Goal: Check status: Check status

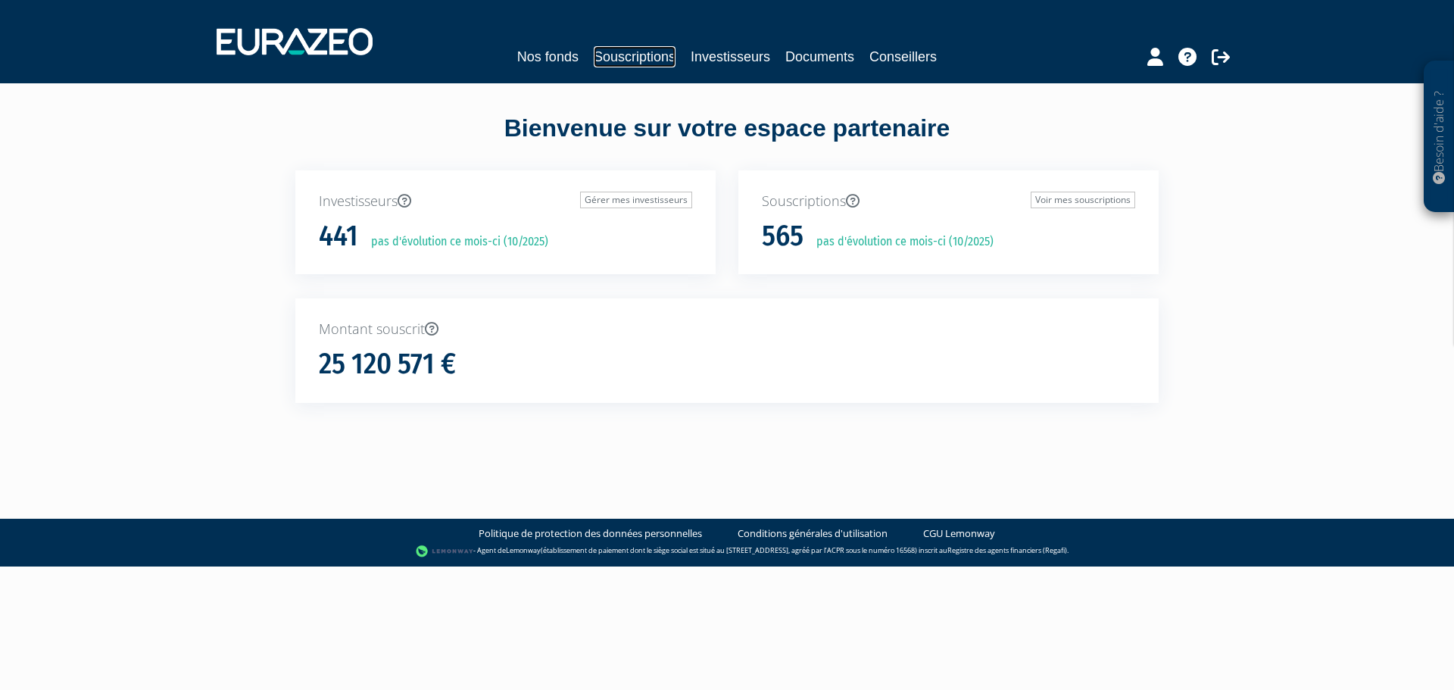
click at [641, 48] on link "Souscriptions" at bounding box center [635, 56] width 82 height 21
click at [638, 58] on link "Souscriptions" at bounding box center [635, 56] width 82 height 21
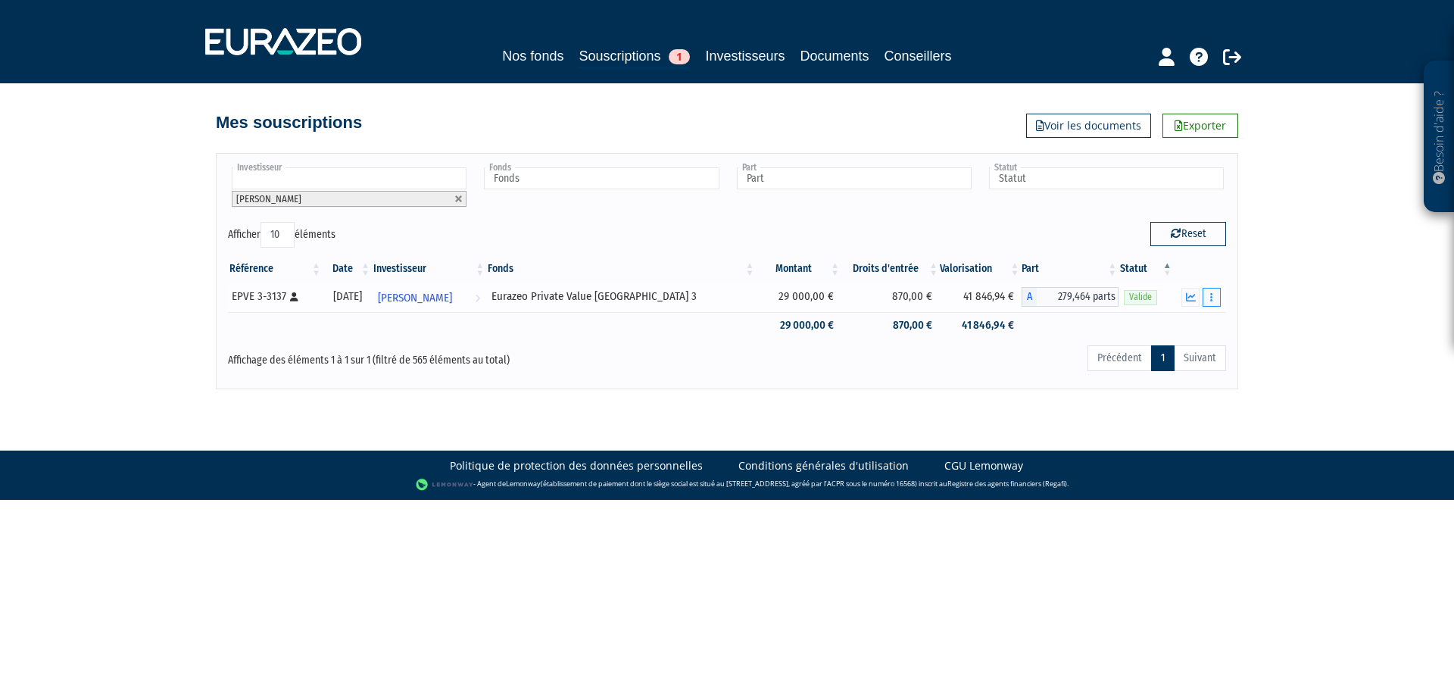
click at [1207, 298] on button "button" at bounding box center [1212, 297] width 18 height 19
click at [1194, 298] on icon "button" at bounding box center [1191, 297] width 10 height 10
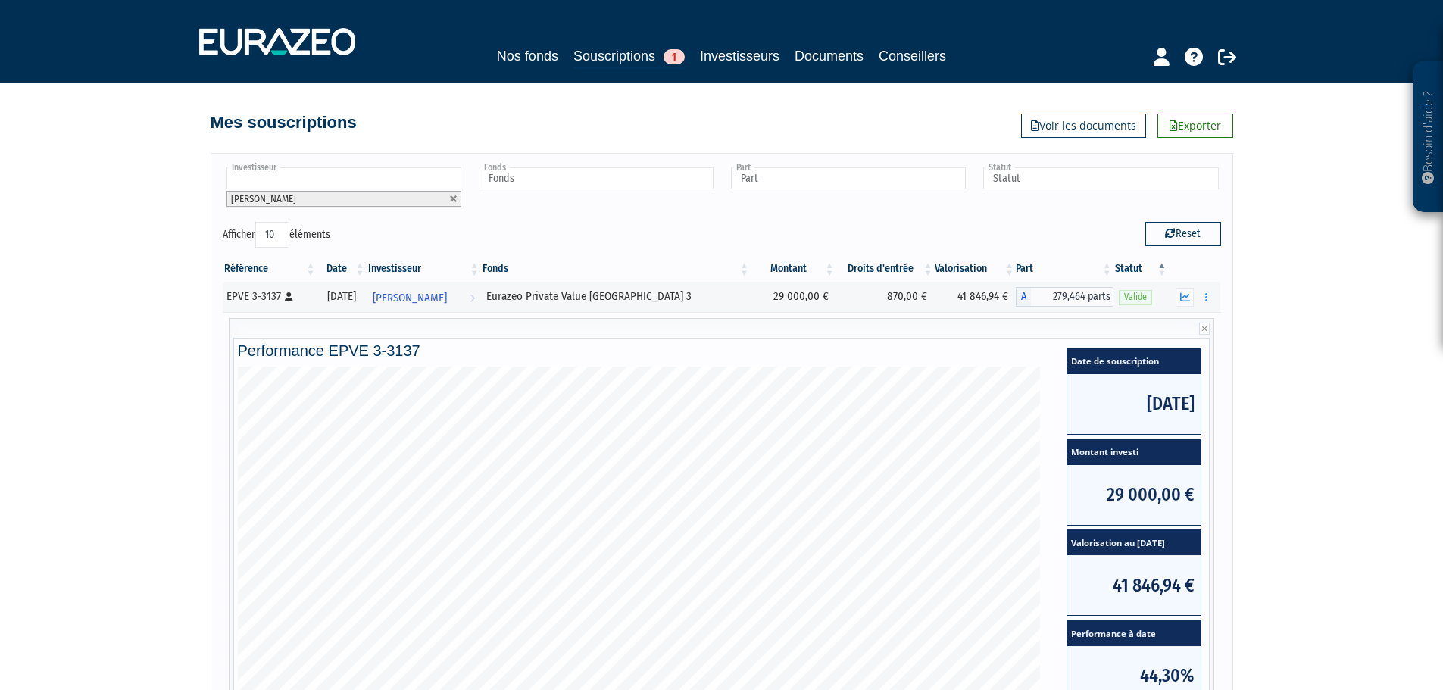
click at [411, 170] on input "text" at bounding box center [343, 178] width 235 height 22
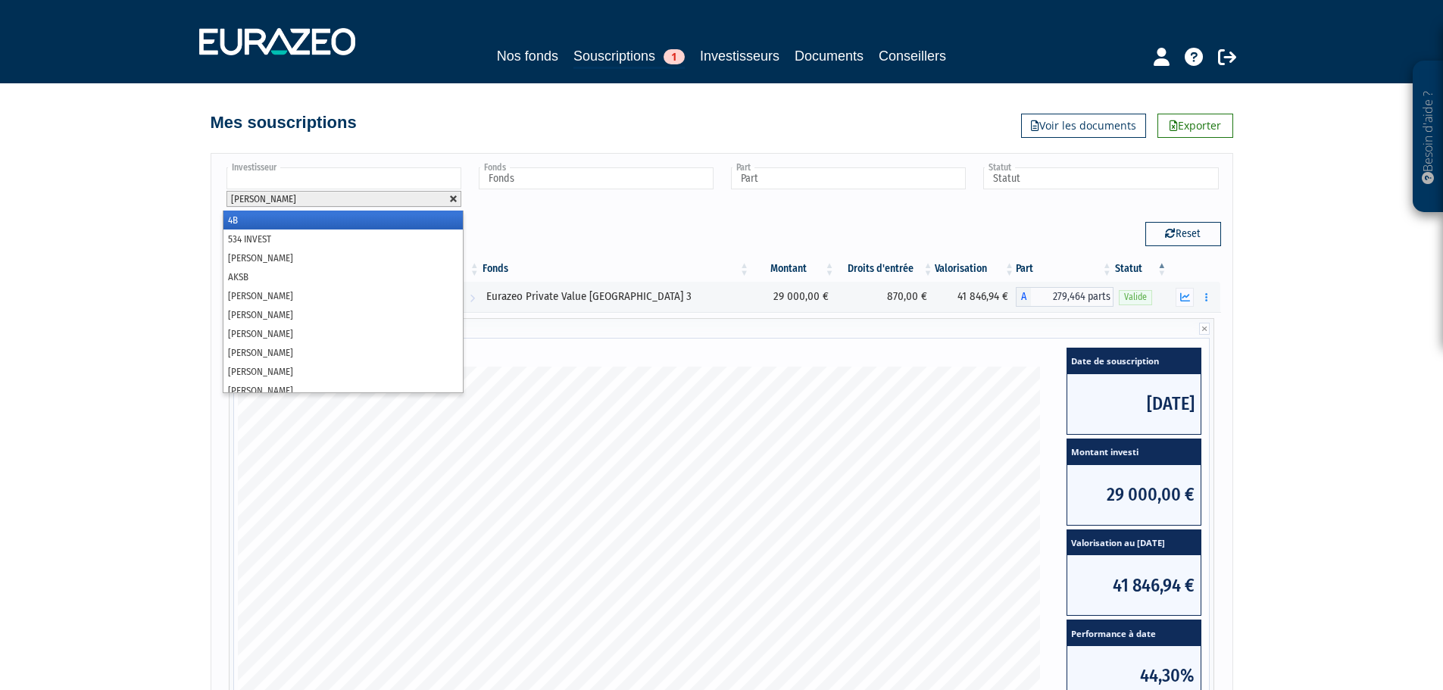
drag, startPoint x: 454, startPoint y: 197, endPoint x: 402, endPoint y: 186, distance: 52.6
click at [452, 197] on link at bounding box center [453, 199] width 9 height 9
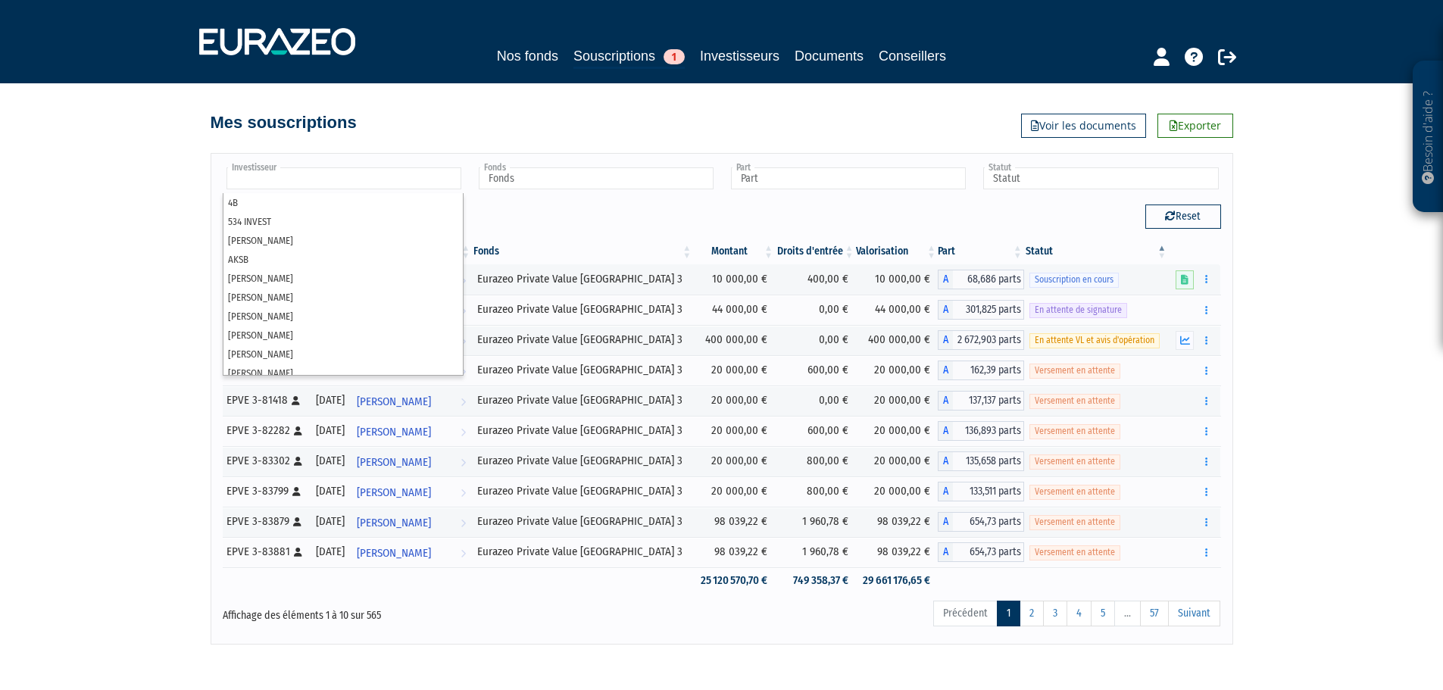
click at [382, 182] on input "text" at bounding box center [343, 178] width 235 height 22
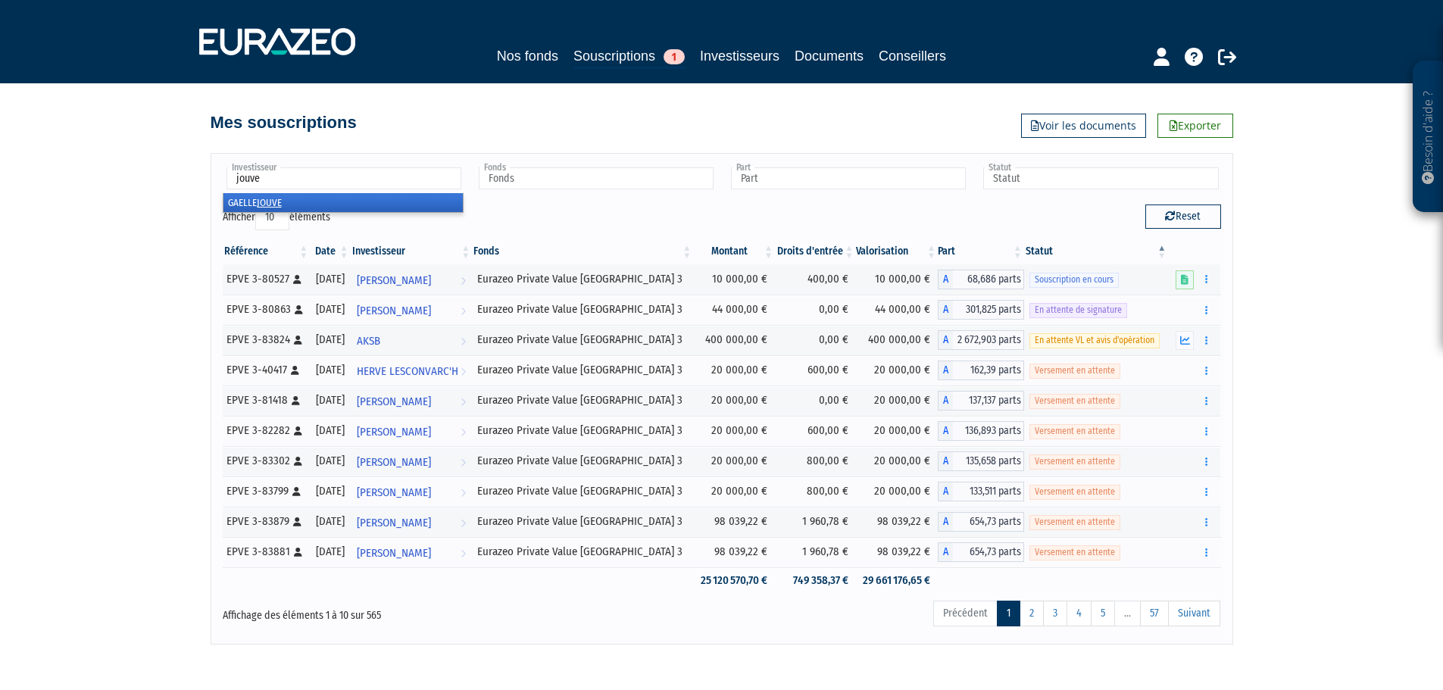
type input "jouve"
click at [335, 201] on li "GAELLE JOUVE" at bounding box center [342, 202] width 239 height 19
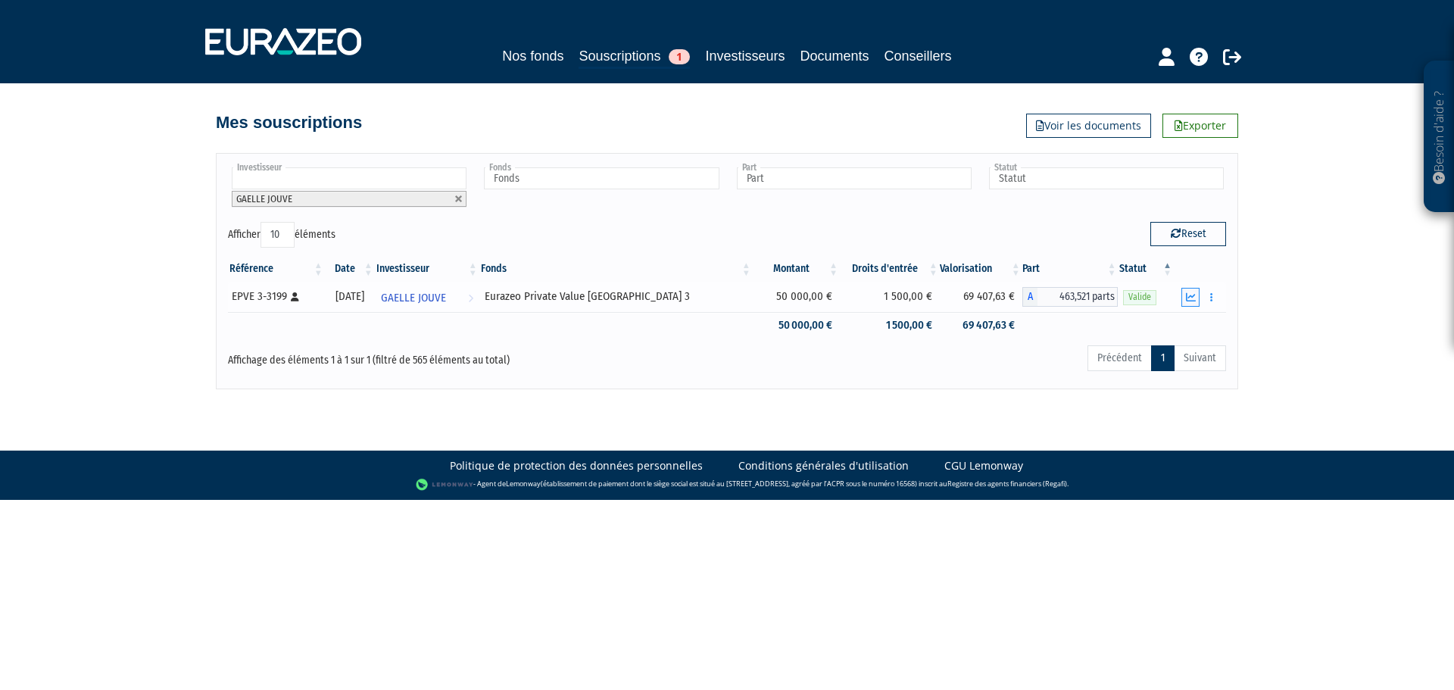
click at [1194, 300] on icon "button" at bounding box center [1191, 297] width 10 height 10
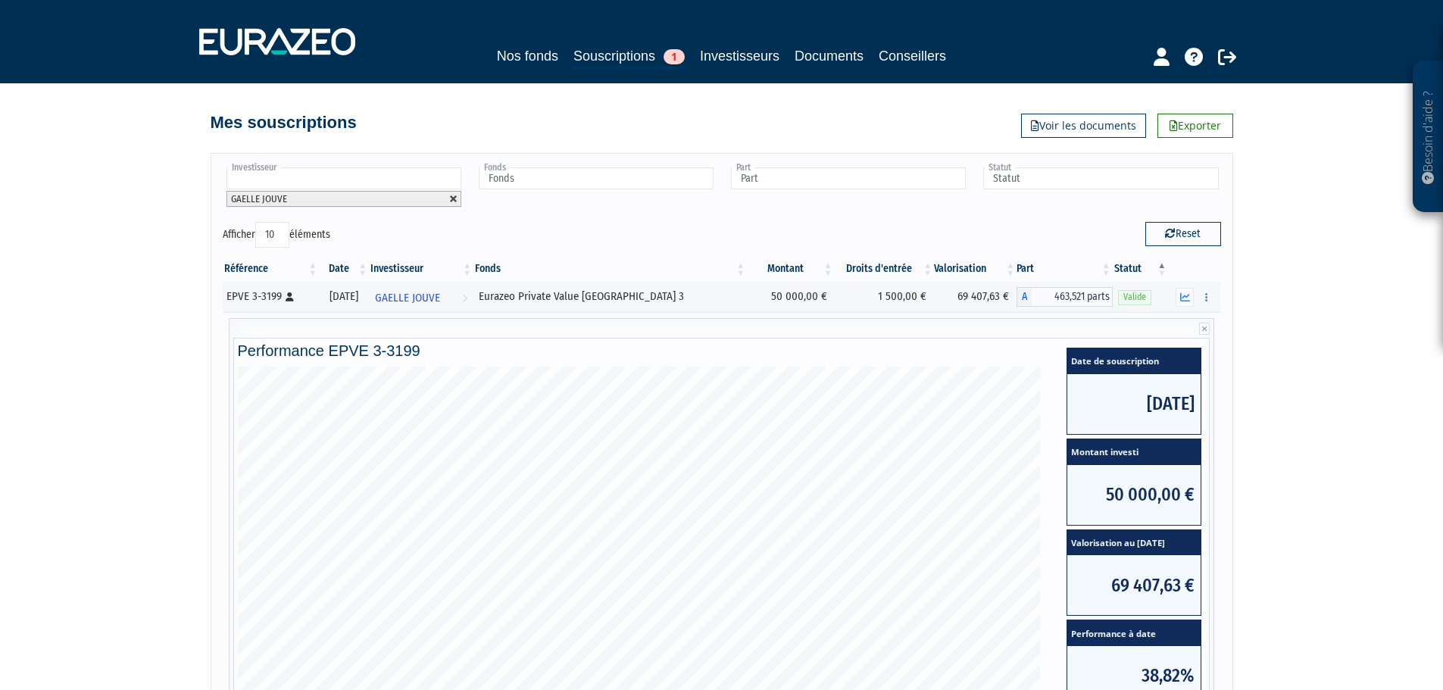
click at [449, 201] on link at bounding box center [453, 199] width 9 height 9
type input "Investisseur"
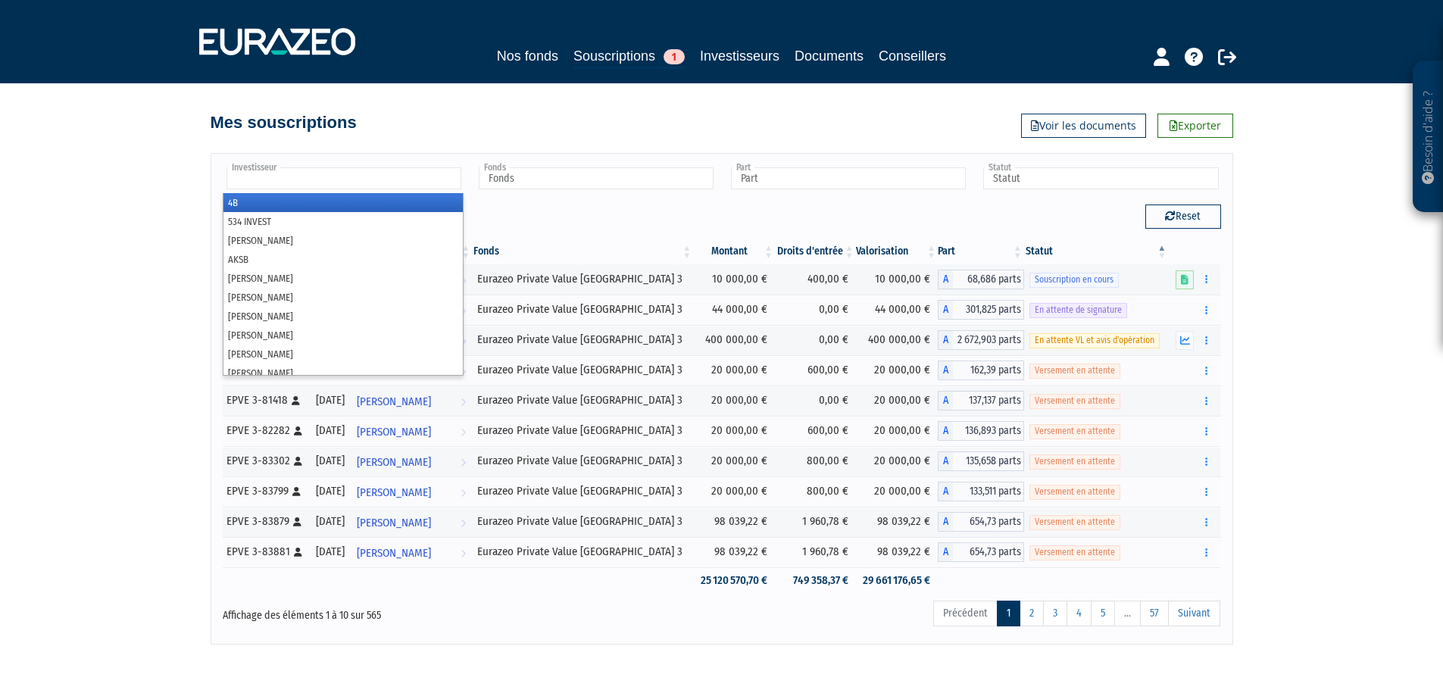
click at [371, 176] on input "text" at bounding box center [343, 178] width 235 height 22
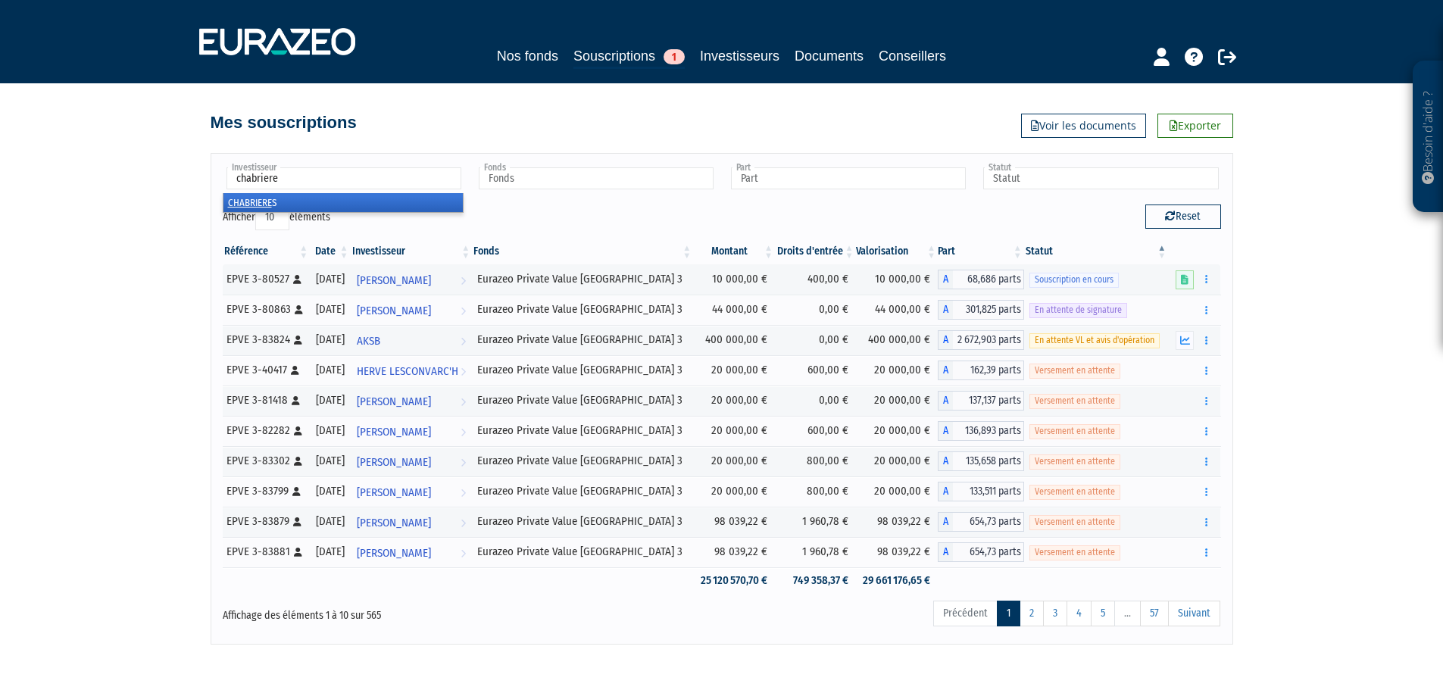
type input "chabriere"
click at [304, 207] on li "CHABRIERE S" at bounding box center [342, 202] width 239 height 19
